Goal: Find contact information: Find contact information

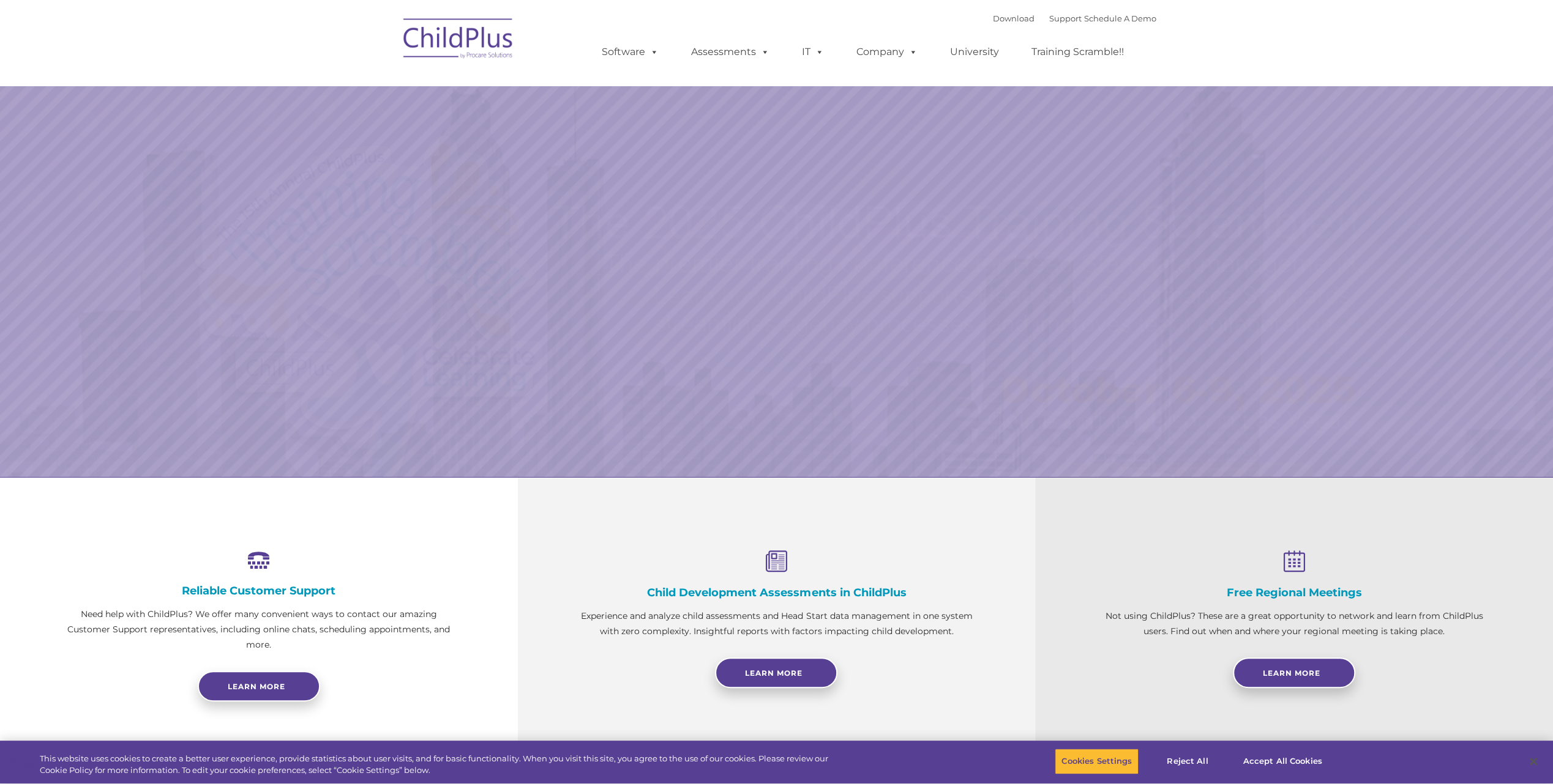
select select "MEDIUM"
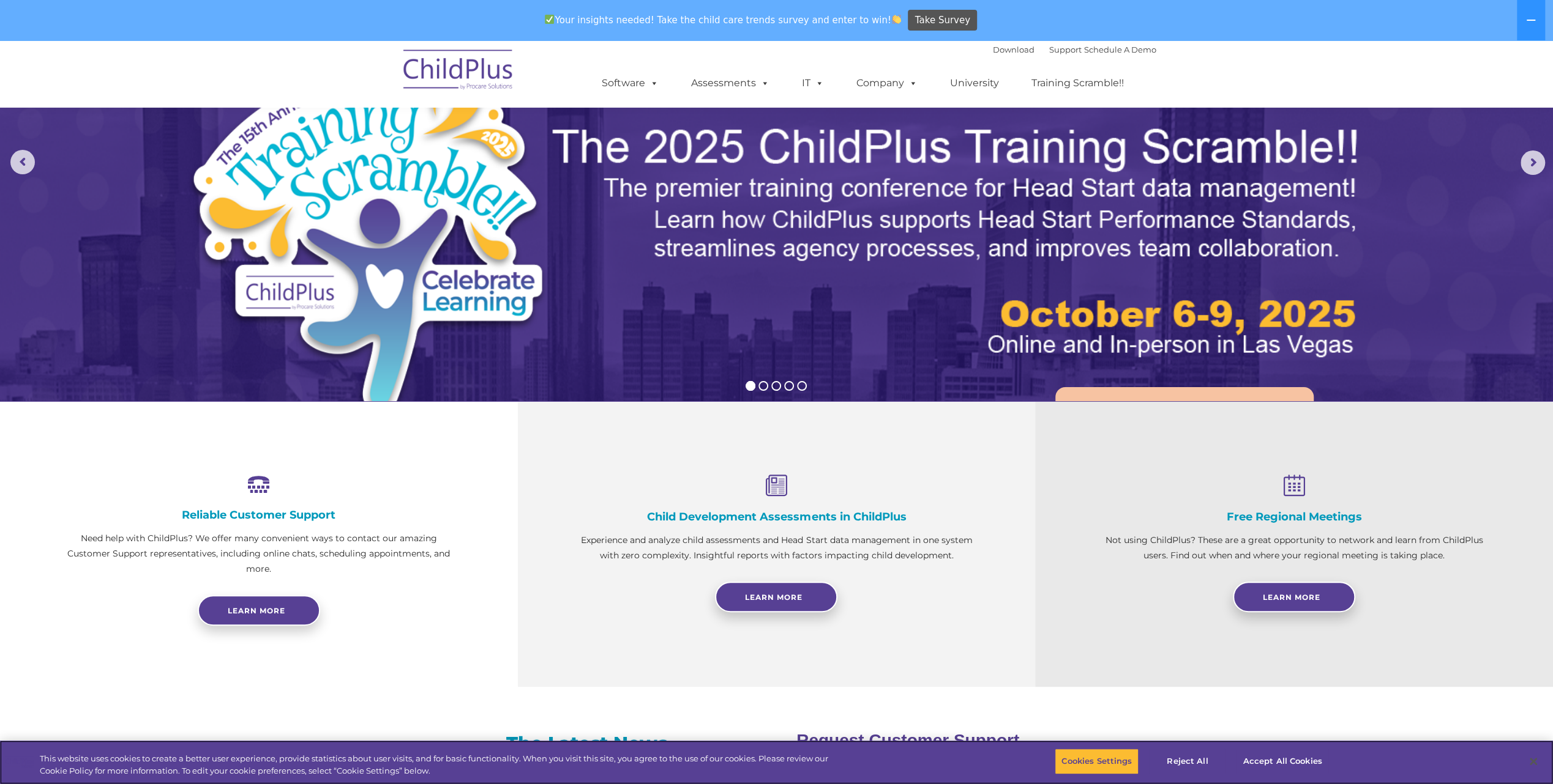
scroll to position [118, 0]
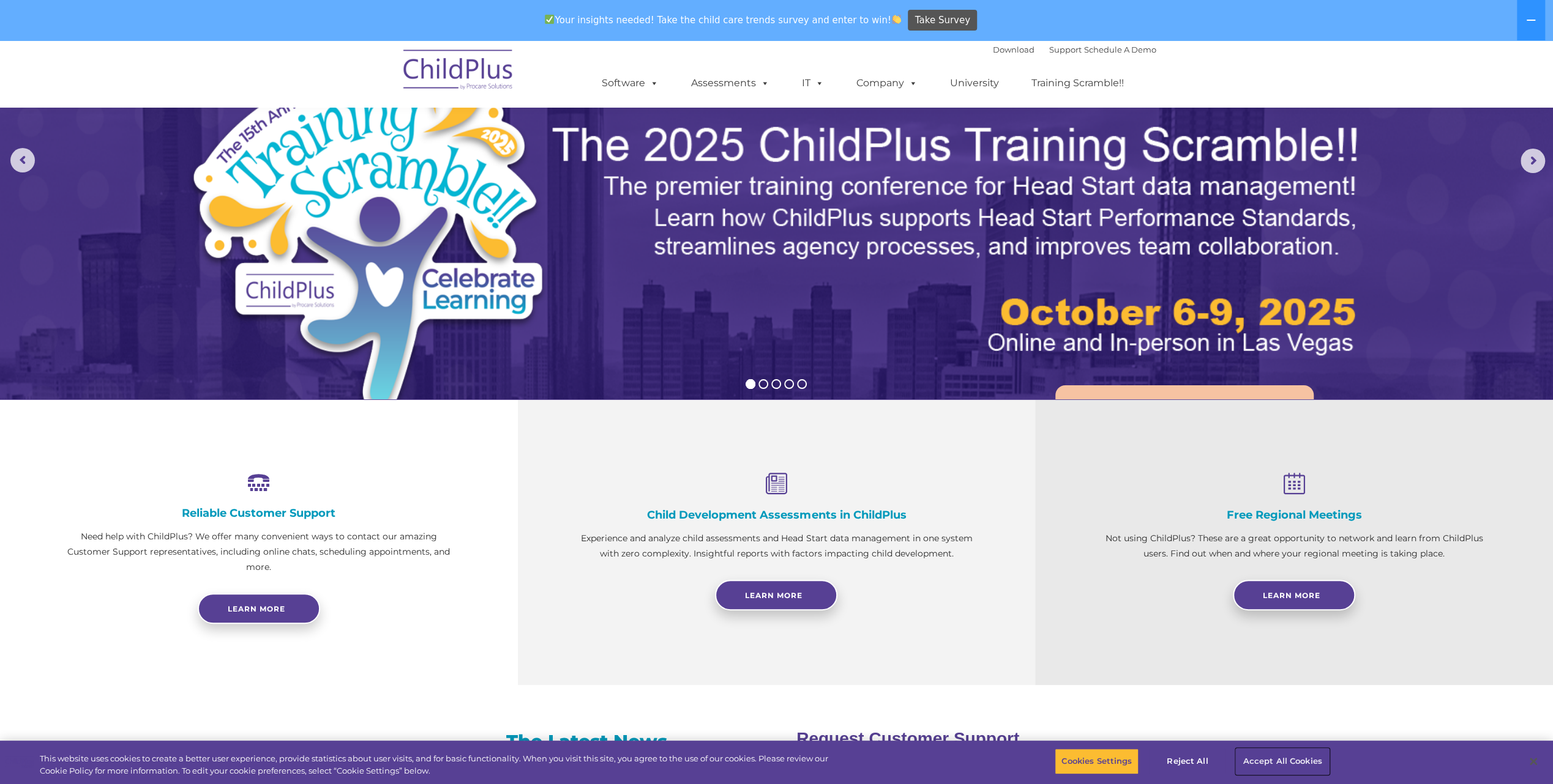
click at [1256, 755] on button "Accept All Cookies" at bounding box center [1282, 762] width 92 height 26
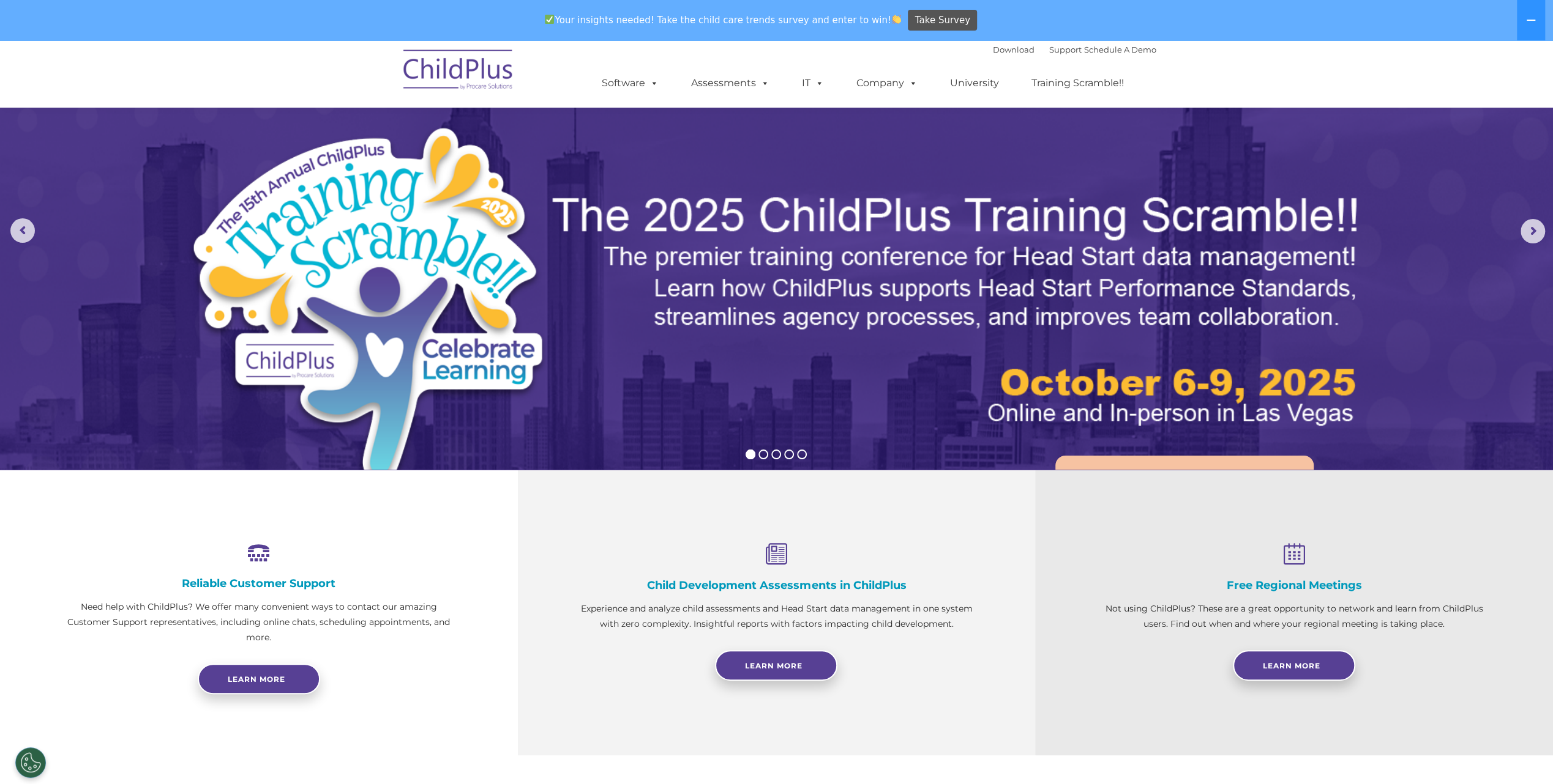
scroll to position [0, 0]
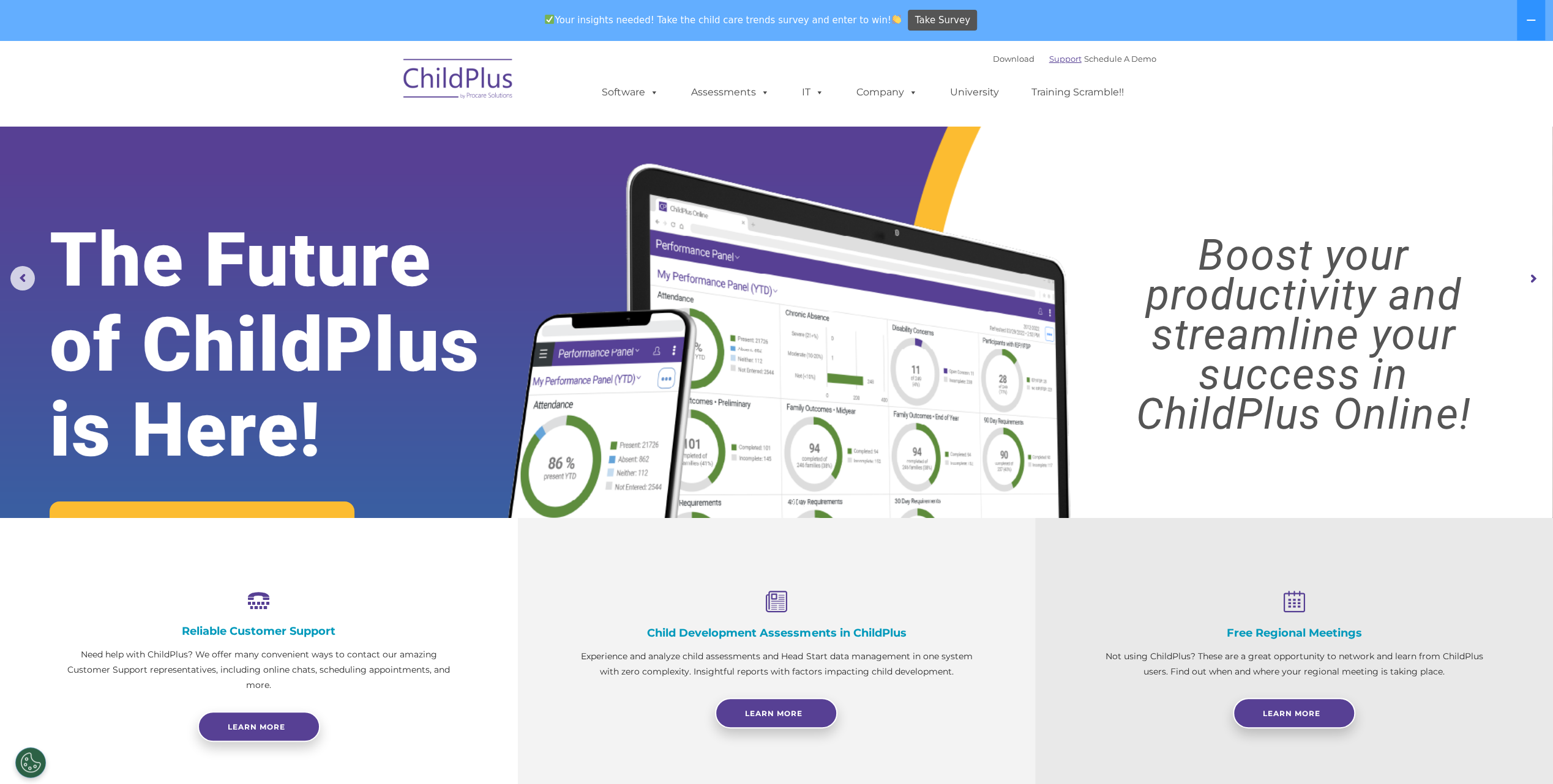
click at [1049, 61] on link "Support" at bounding box center [1065, 59] width 32 height 10
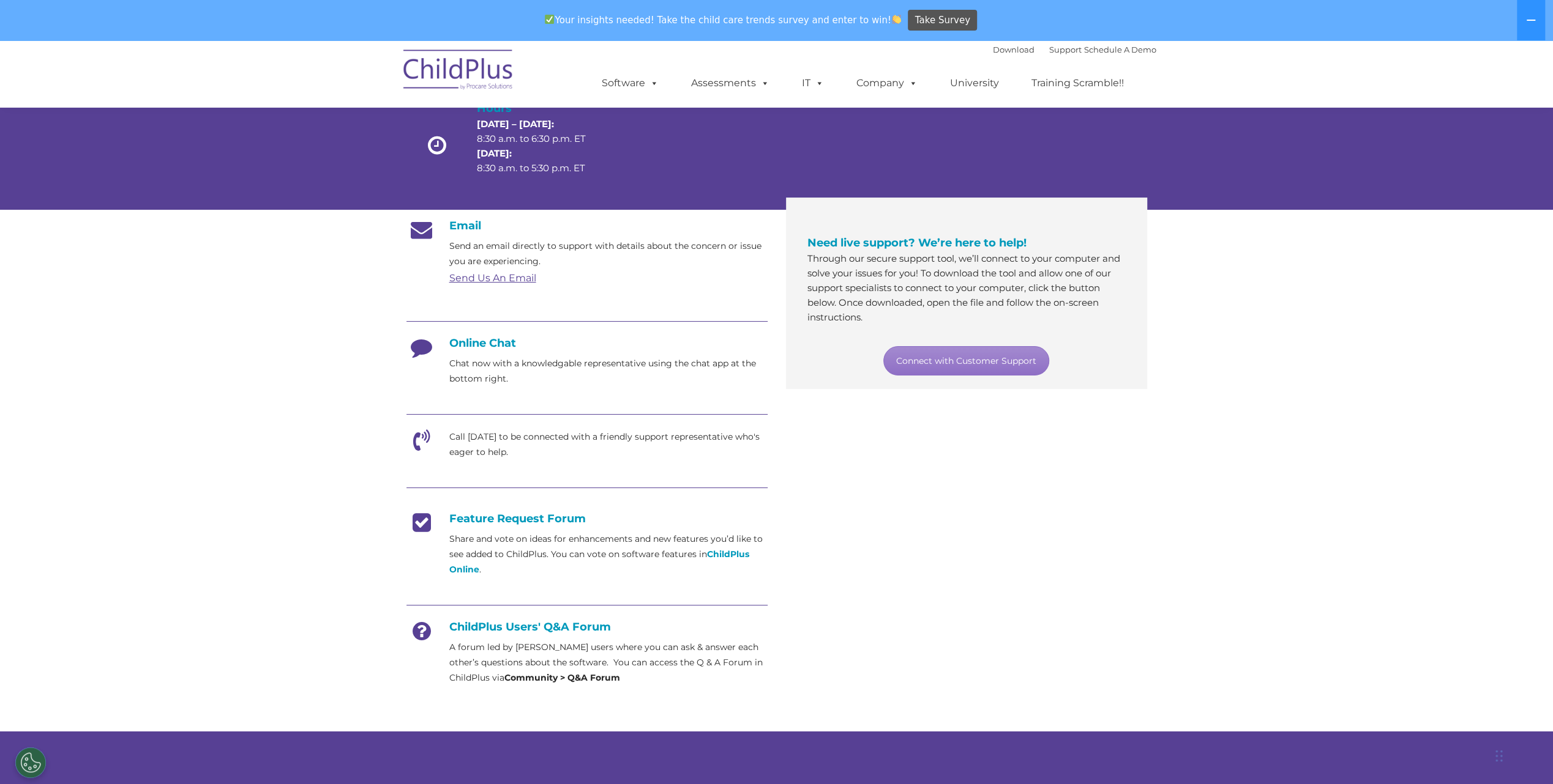
scroll to position [119, 0]
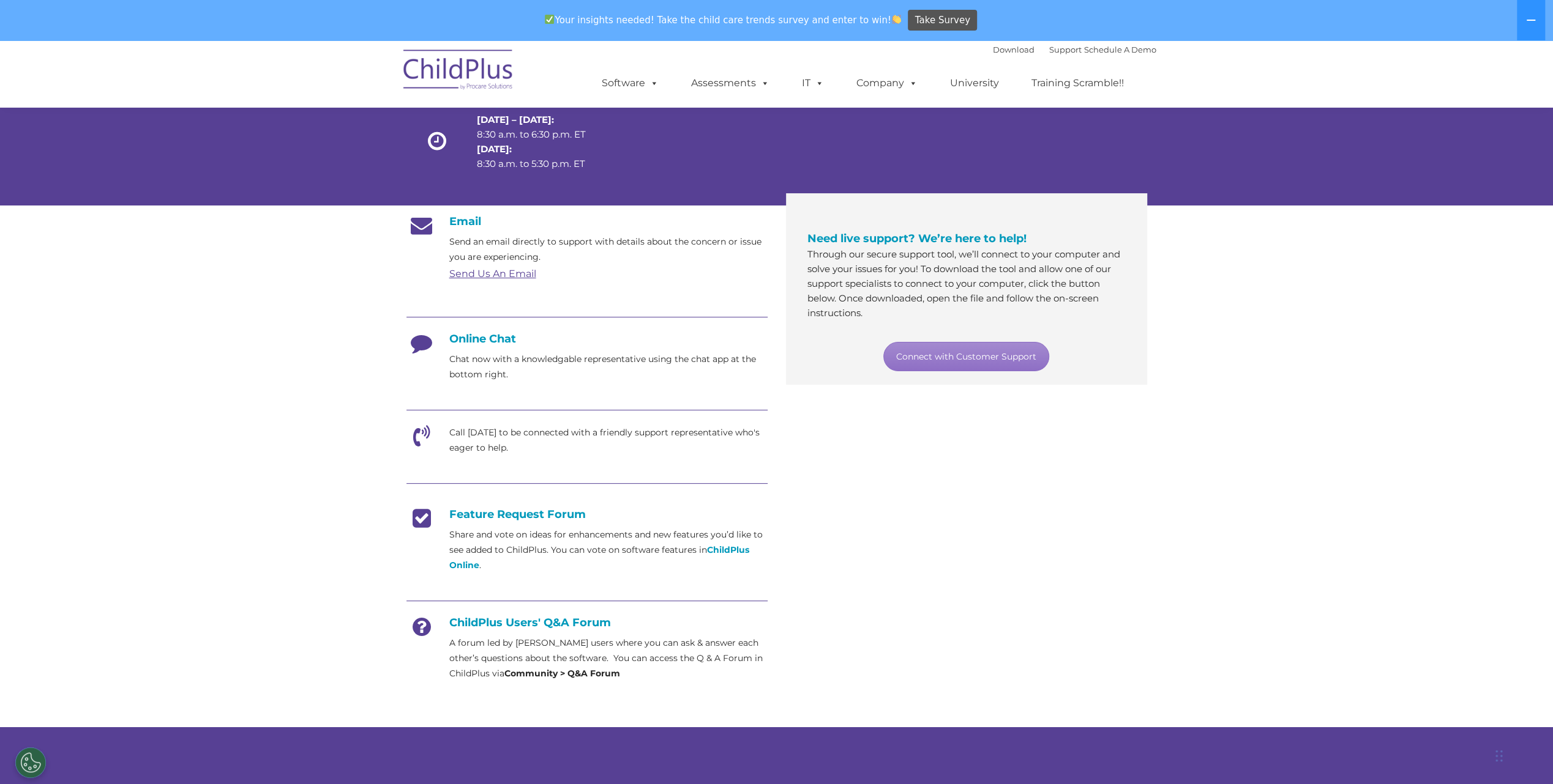
click at [496, 274] on link "Send Us An Email" at bounding box center [492, 274] width 87 height 12
click at [513, 276] on link "Send Us An Email" at bounding box center [492, 274] width 87 height 12
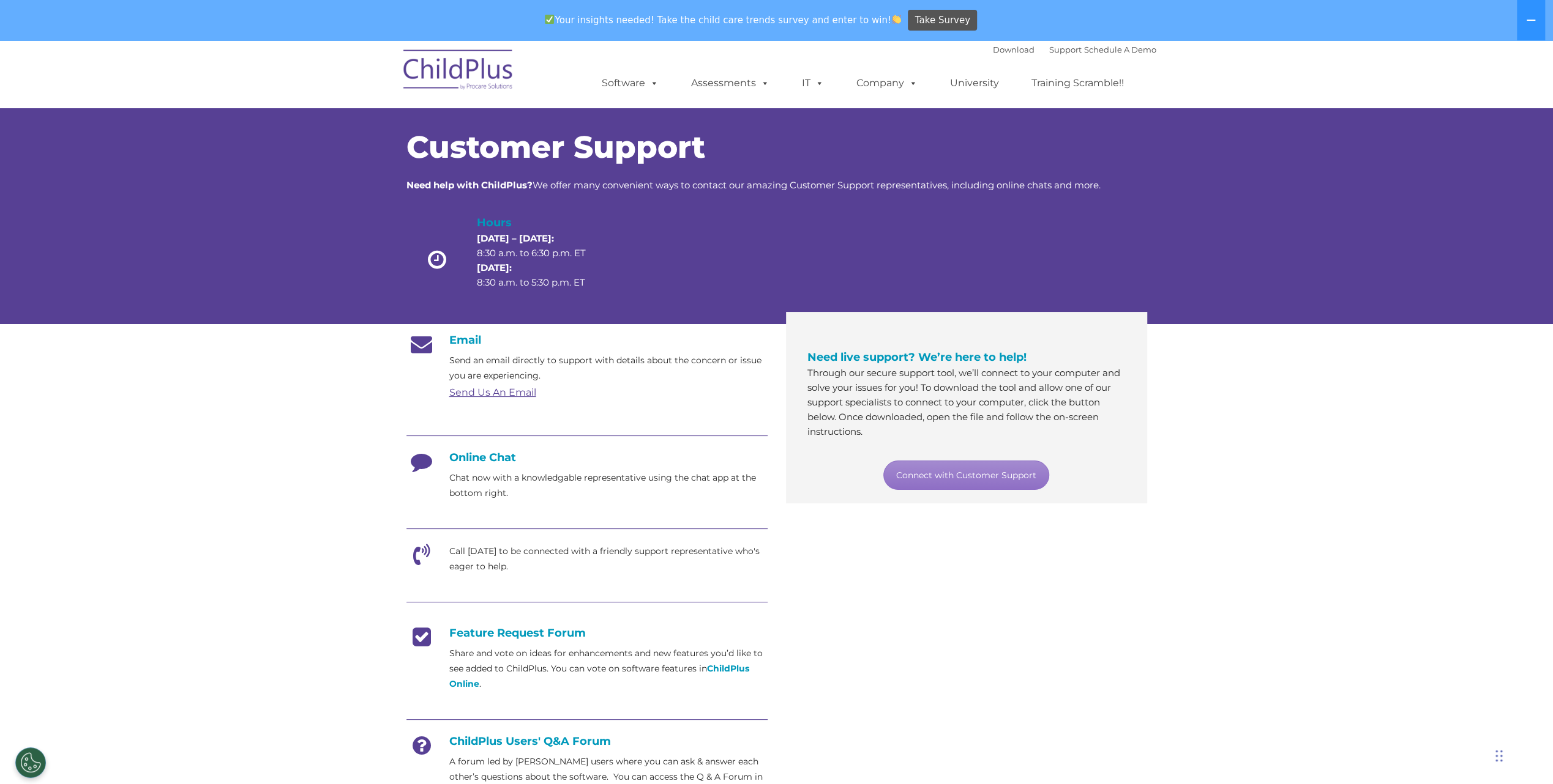
click at [453, 394] on link "Send Us An Email" at bounding box center [492, 393] width 87 height 12
click at [954, 473] on link "Connect with Customer Support" at bounding box center [966, 475] width 166 height 29
click at [466, 394] on link "Send Us An Email" at bounding box center [492, 393] width 87 height 12
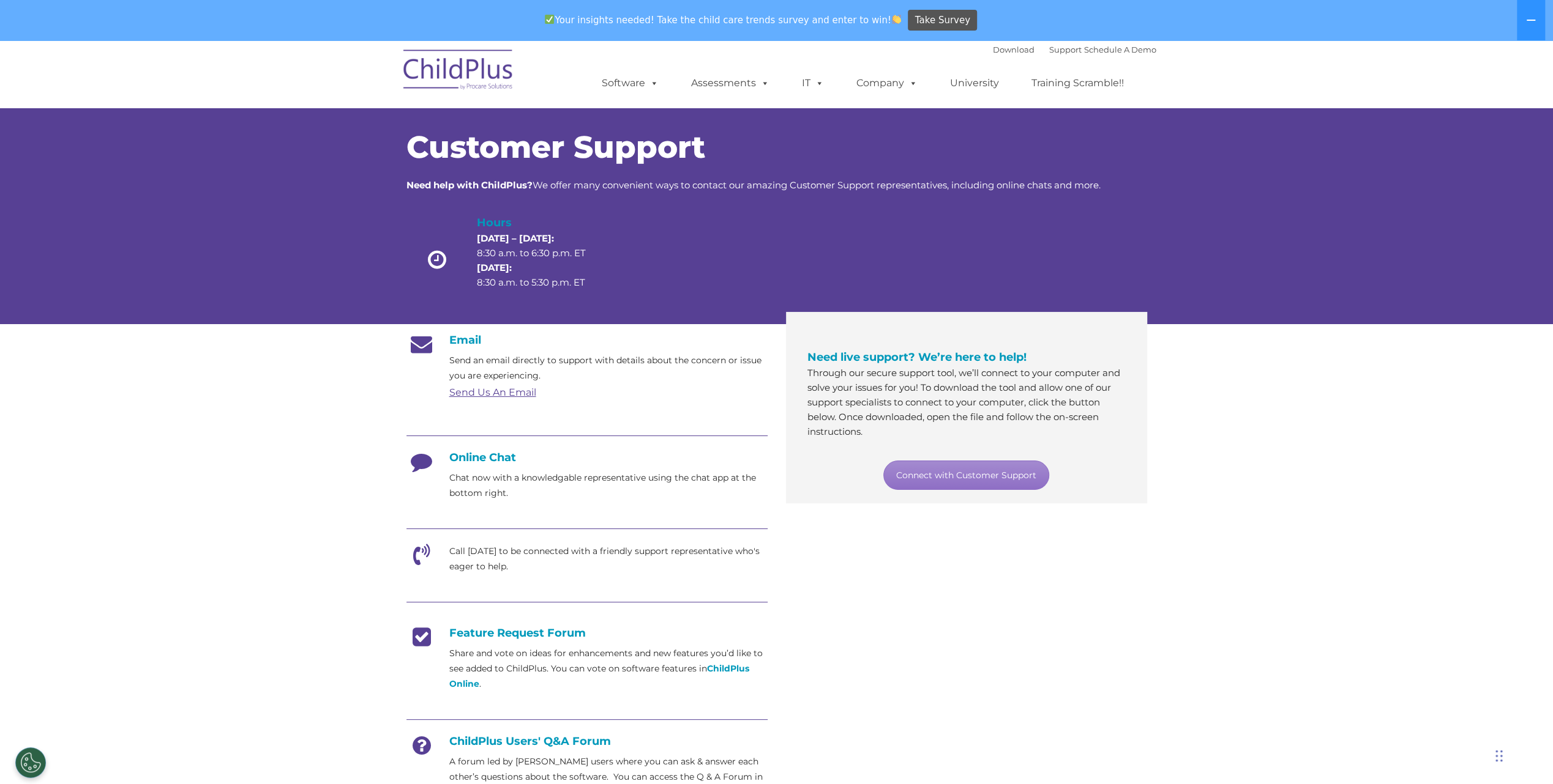
click at [674, 388] on div "Send Us An Email" at bounding box center [608, 393] width 318 height 19
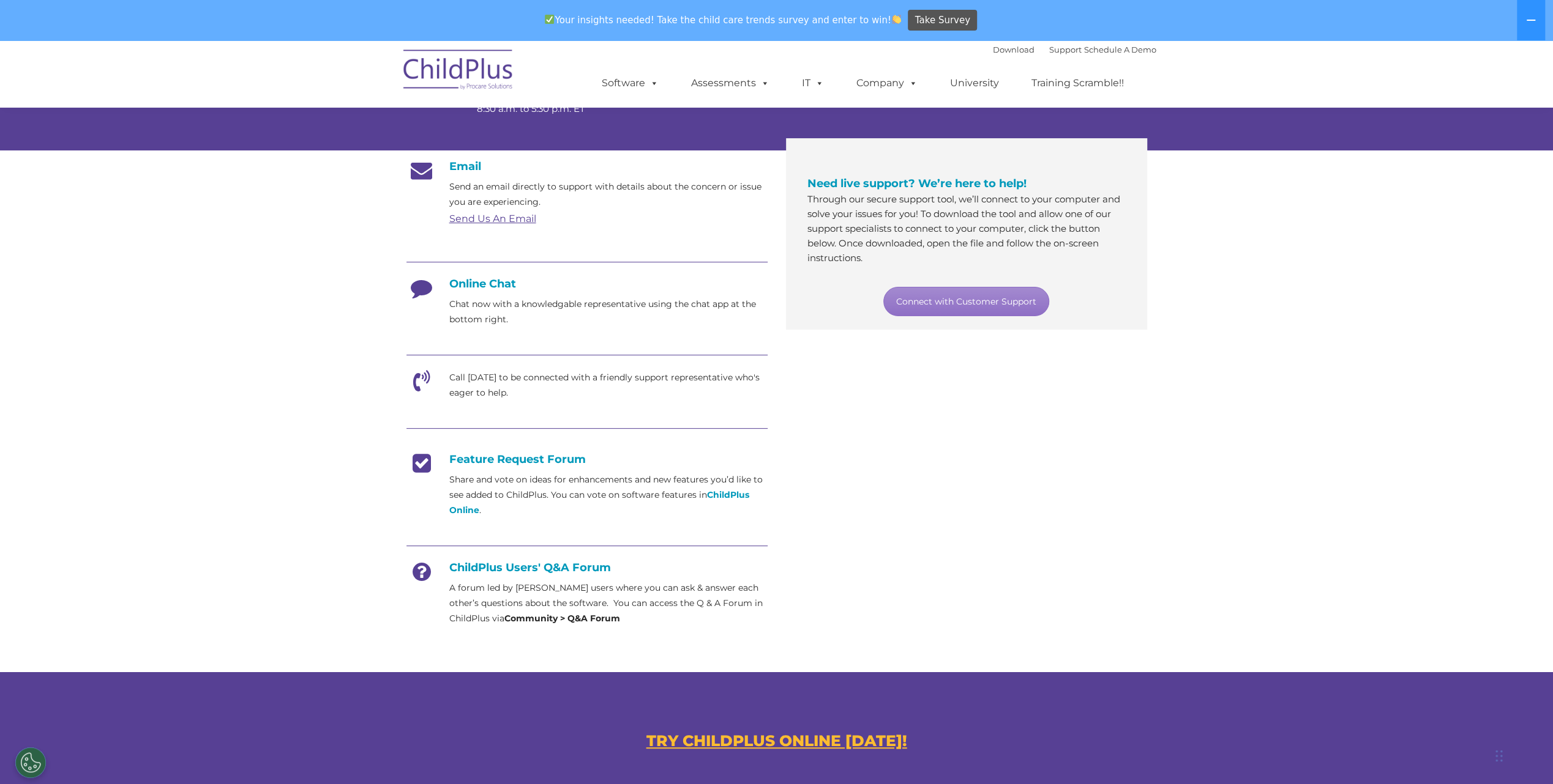
scroll to position [178, 0]
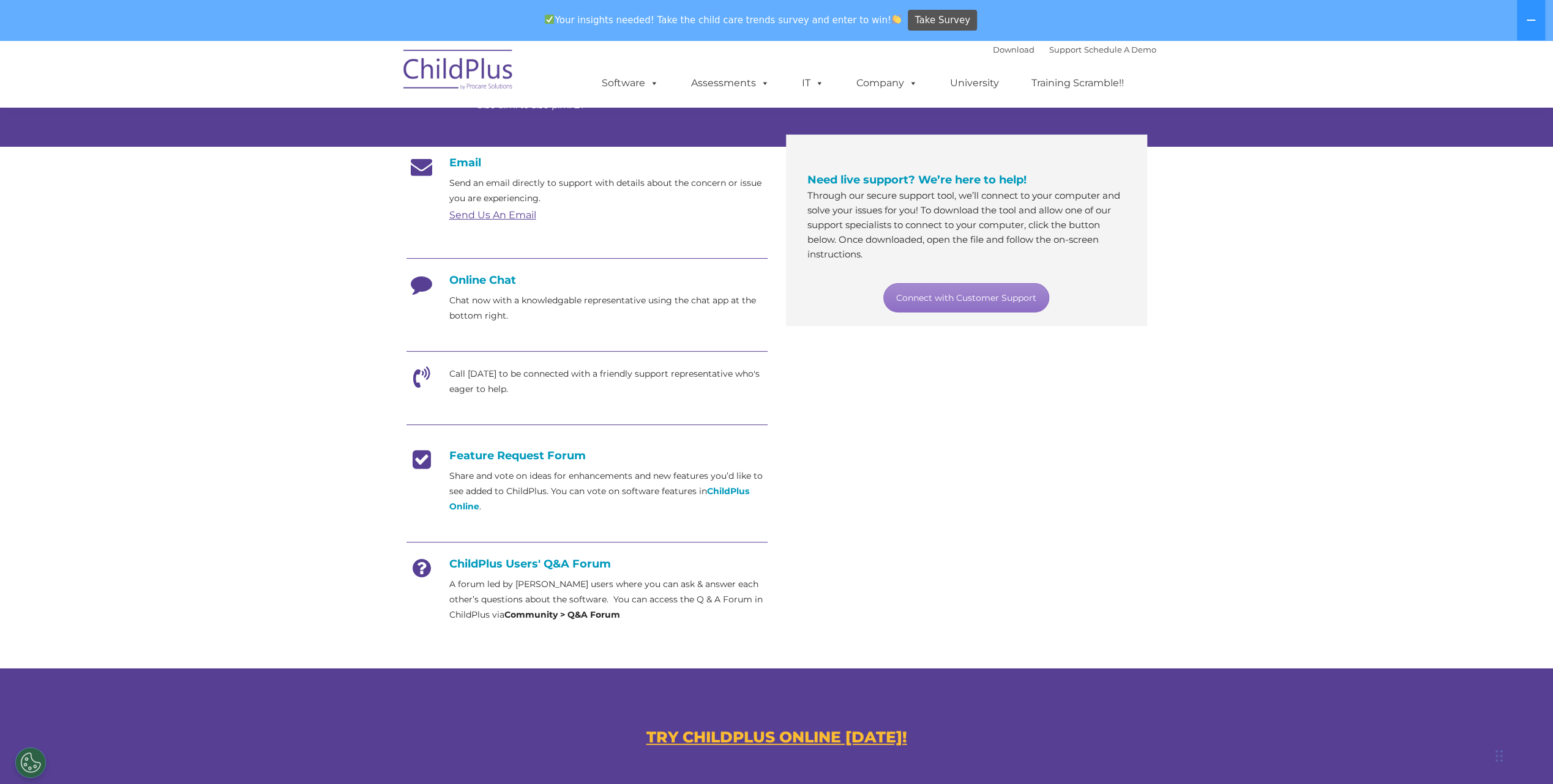
click at [517, 393] on p "Call [DATE] to be connected with a friendly support representative who's eager …" at bounding box center [608, 381] width 318 height 31
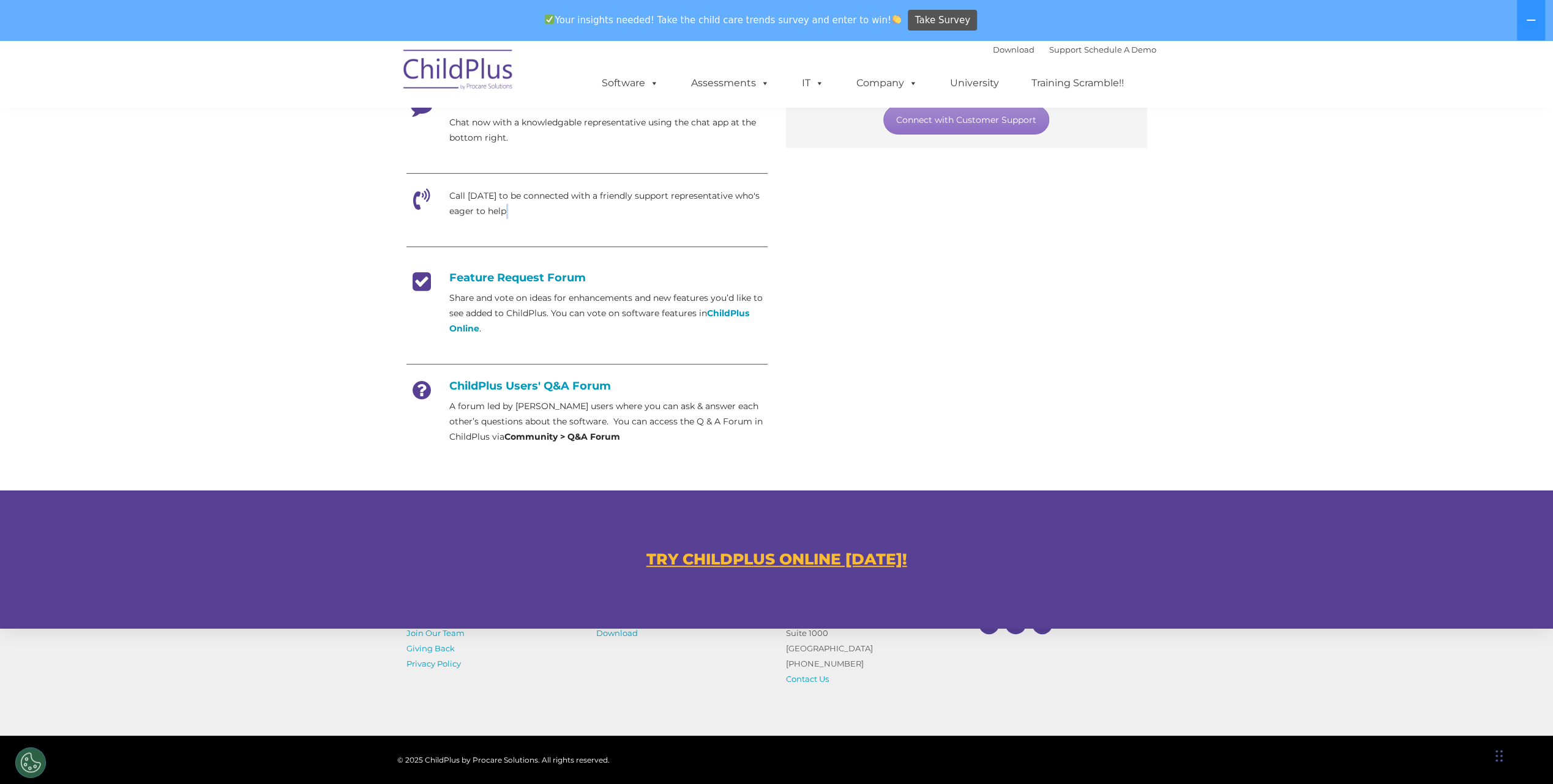
scroll to position [352, 0]
